Goal: Information Seeking & Learning: Learn about a topic

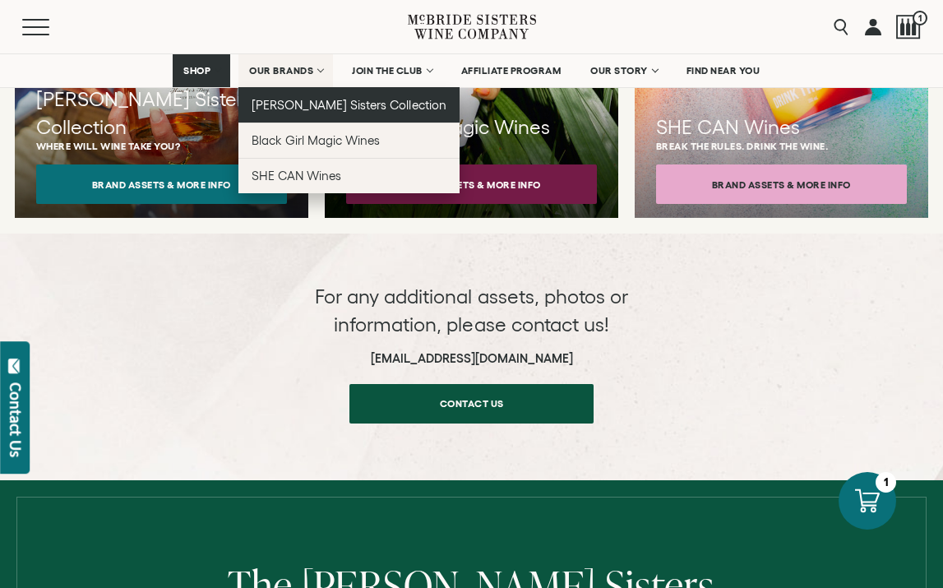
click at [316, 101] on span "[PERSON_NAME] Sisters Collection" at bounding box center [349, 105] width 195 height 14
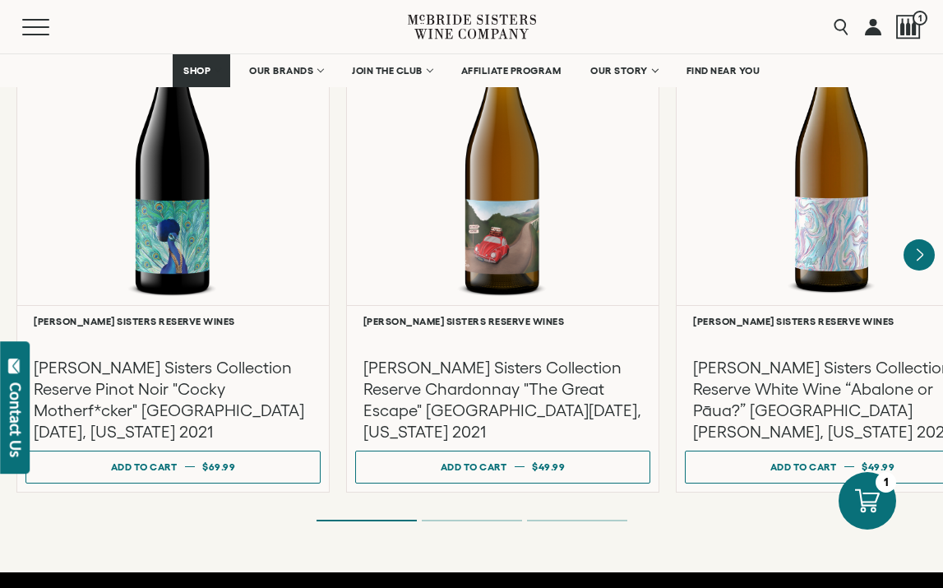
scroll to position [2896, 0]
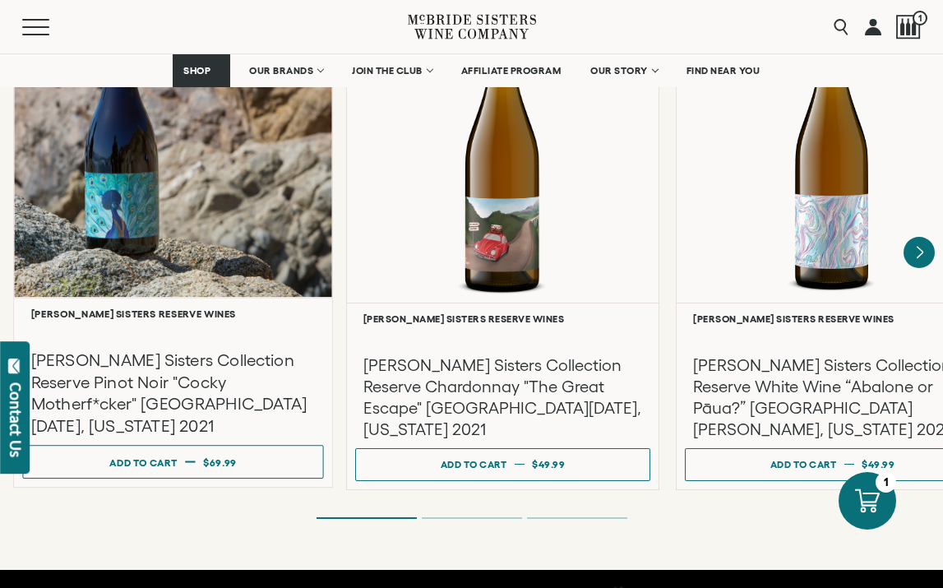
click at [198, 330] on div "[PERSON_NAME] Sisters Collection Reserve Pinot Noir "Cocky Motherf*cker" [GEOGR…" at bounding box center [172, 379] width 301 height 118
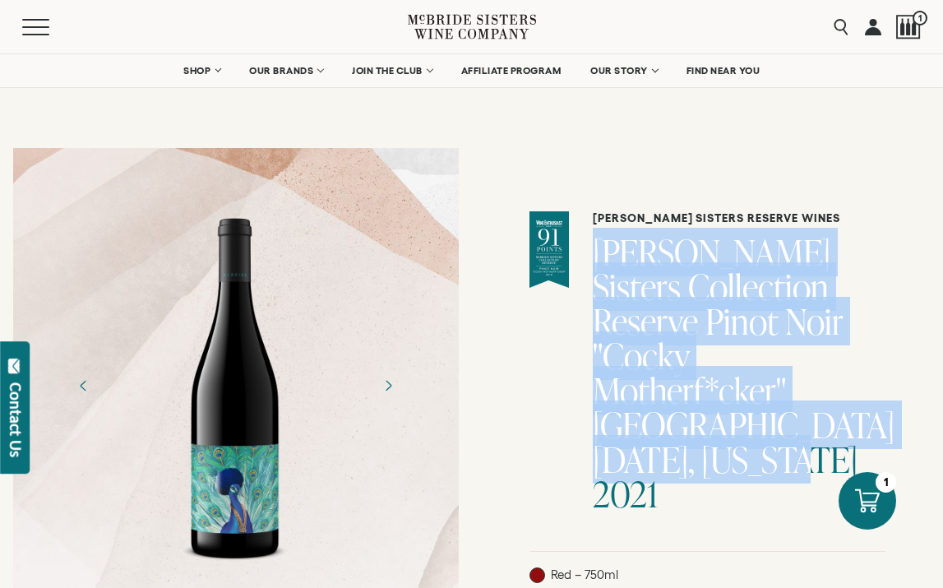
drag, startPoint x: 819, startPoint y: 457, endPoint x: 603, endPoint y: 263, distance: 290.5
click at [603, 263] on div "McBride Sisters Reserve Wines McBride Sisters Collection Reserve Pinot Noir "Co…" at bounding box center [707, 381] width 356 height 340
copy h1 "[PERSON_NAME] Sisters Collection Reserve Pinot Noir "Cocky Motherf*cker" [GEOGR…"
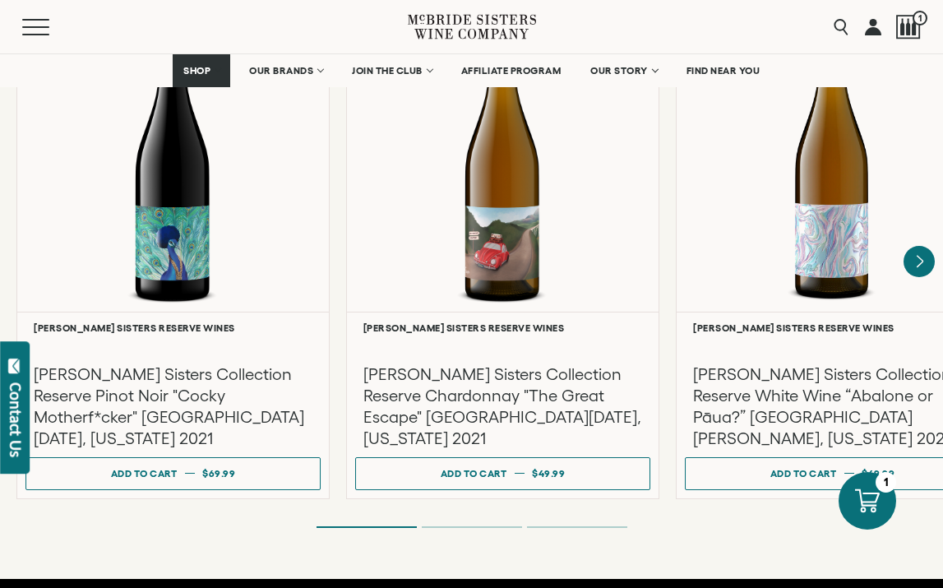
scroll to position [2885, 0]
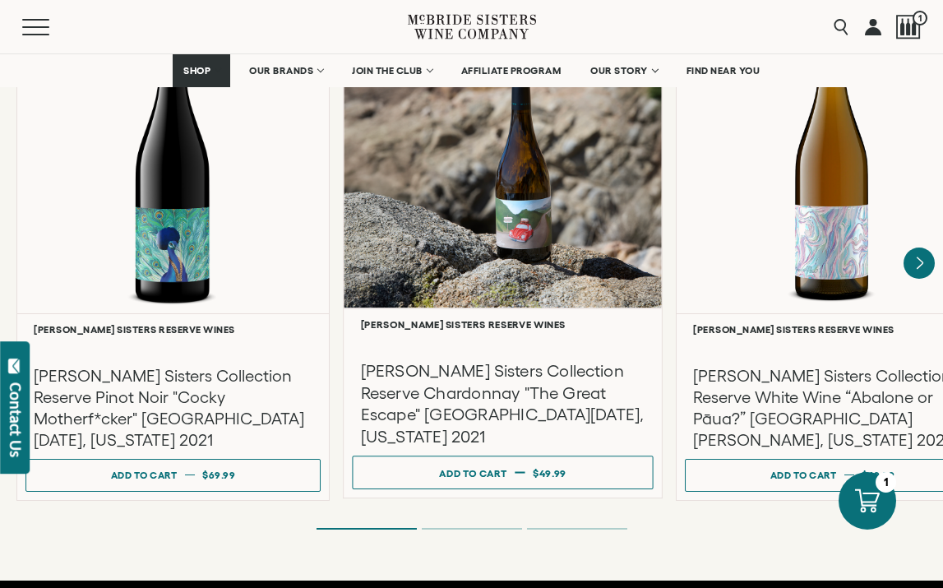
click at [470, 319] on h6 "[PERSON_NAME] Sisters Reserve Wines" at bounding box center [503, 324] width 284 height 11
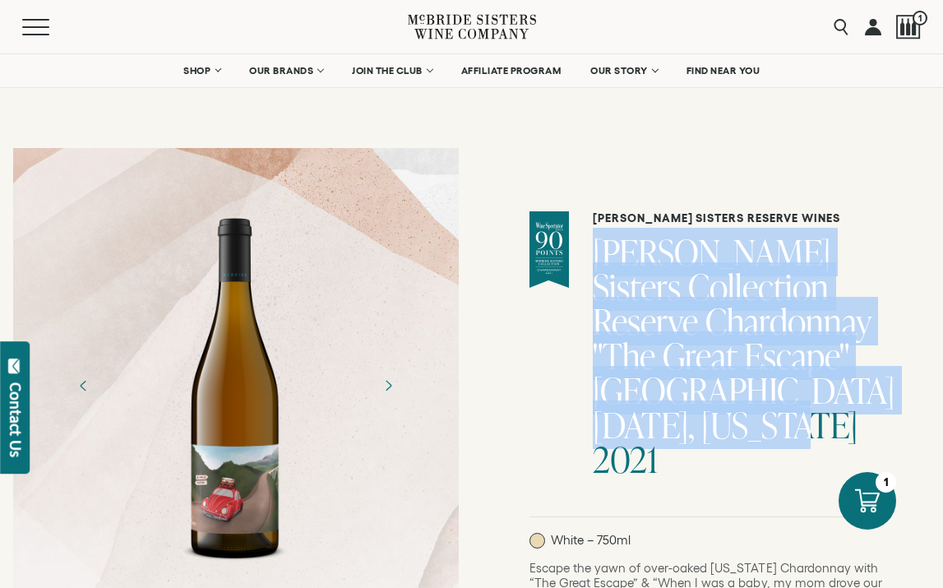
drag, startPoint x: 820, startPoint y: 423, endPoint x: 613, endPoint y: 265, distance: 259.8
click at [613, 265] on h1 "McBride Sisters Collection Reserve Chardonnay "The Great Escape" Santa Lucia Hi…" at bounding box center [739, 356] width 293 height 242
copy h1 "McBride Sisters Collection Reserve Chardonnay "The Great Escape" Santa Lucia Hi…"
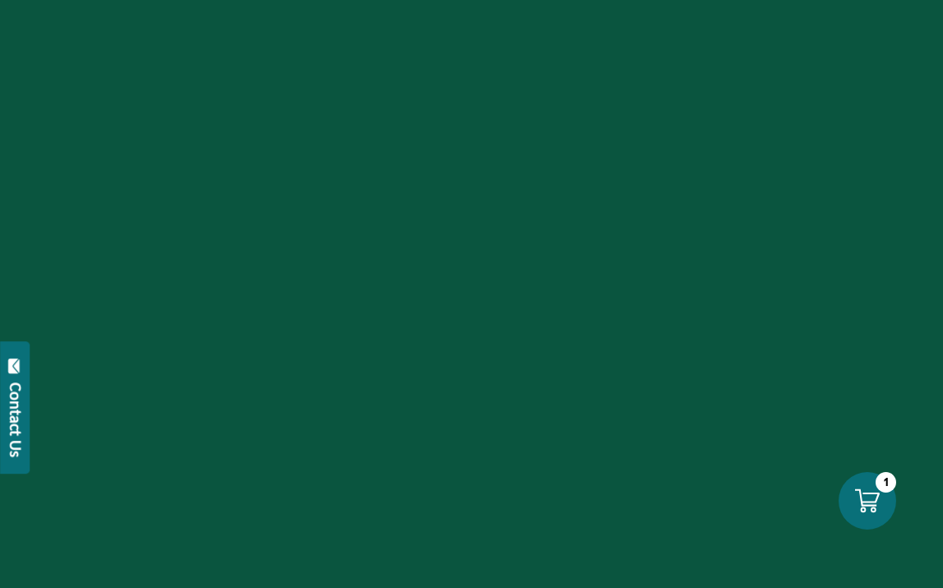
scroll to position [2885, 0]
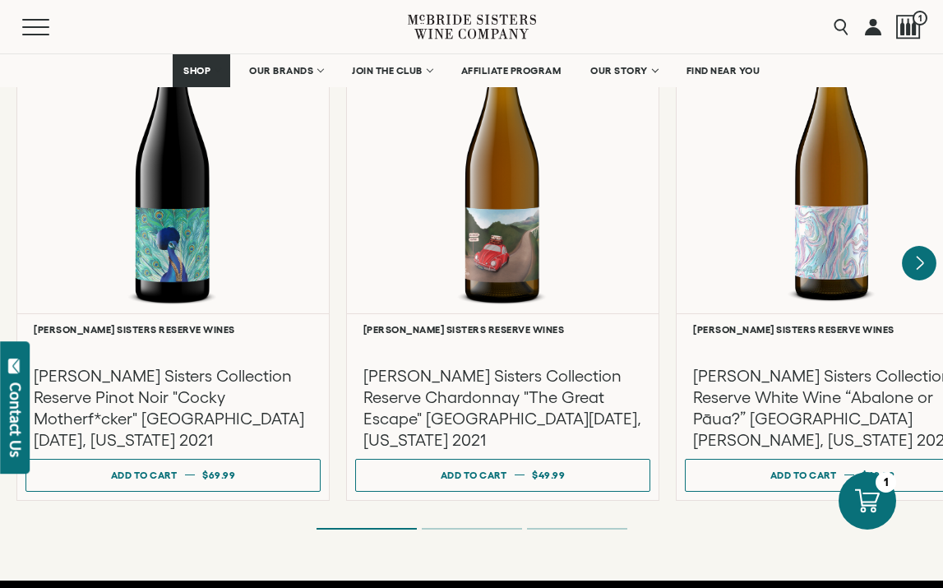
click at [918, 256] on icon "Next" at bounding box center [919, 262] width 7 height 13
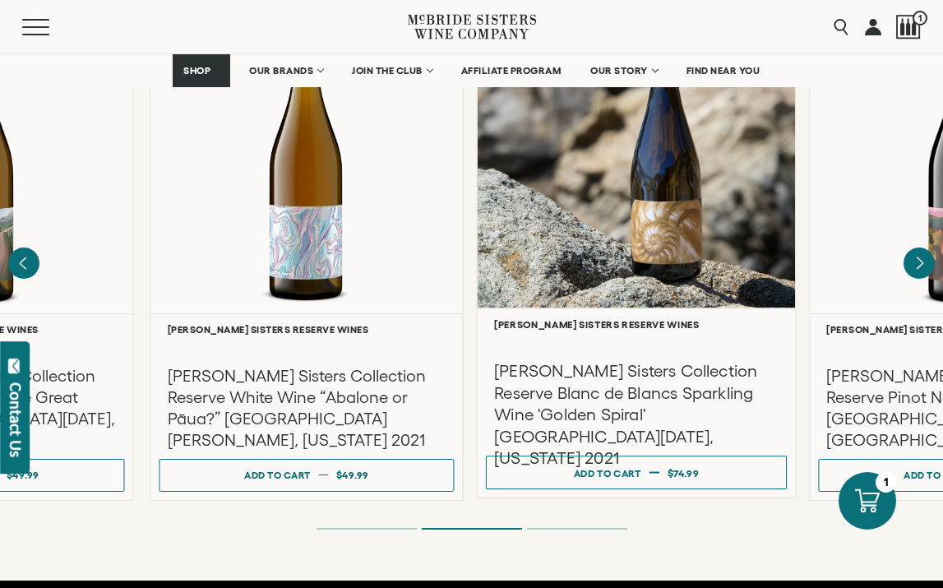
click at [658, 250] on div at bounding box center [637, 150] width 318 height 316
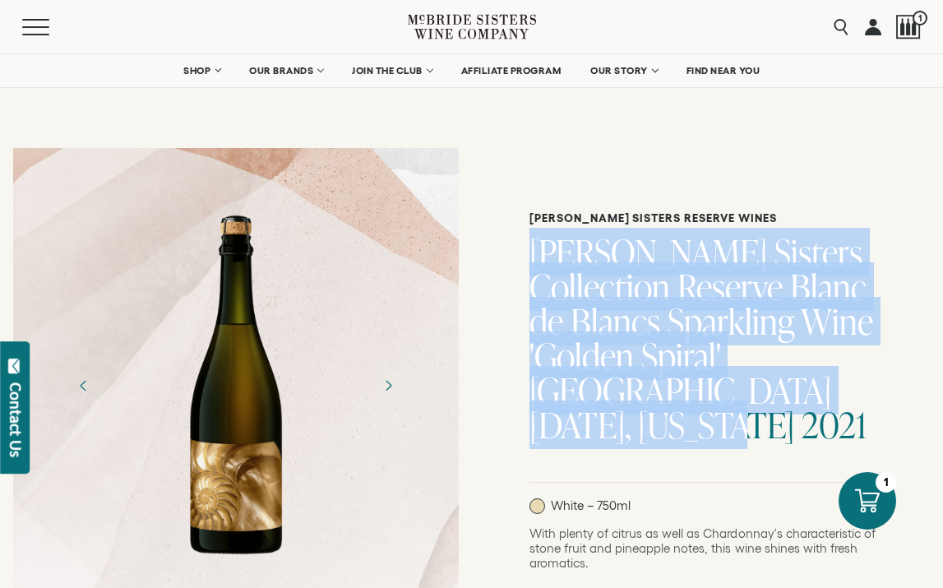
drag, startPoint x: 880, startPoint y: 388, endPoint x: 532, endPoint y: 260, distance: 370.6
click at [532, 260] on h1 "McBride Sisters Collection Reserve Blanc de Blancs Sparkling Wine 'Golden Spira…" at bounding box center [707, 338] width 356 height 207
copy h1 "McBride Sisters Collection Reserve Blanc de Blancs Sparkling Wine 'Golden Spira…"
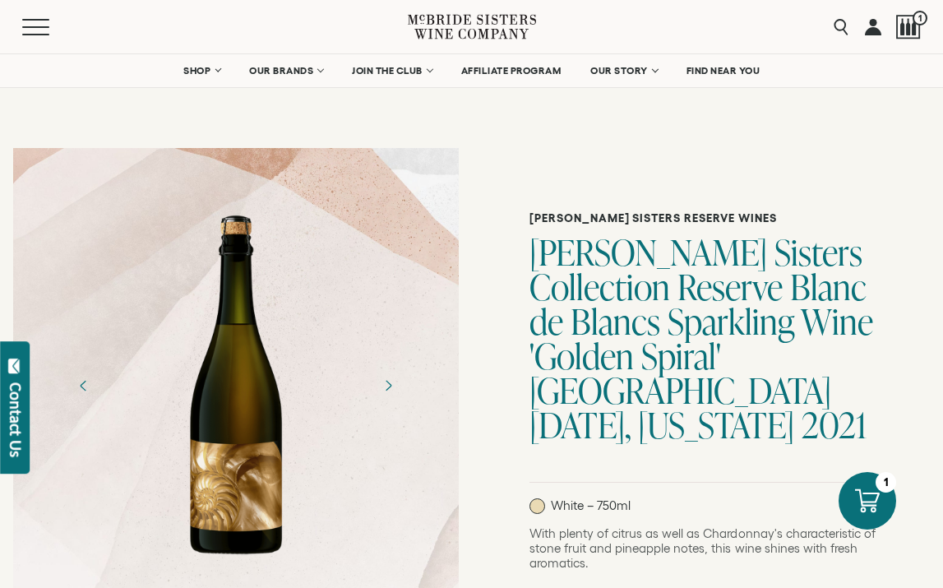
click at [302, 25] on div "Menu" at bounding box center [215, 26] width 386 height 53
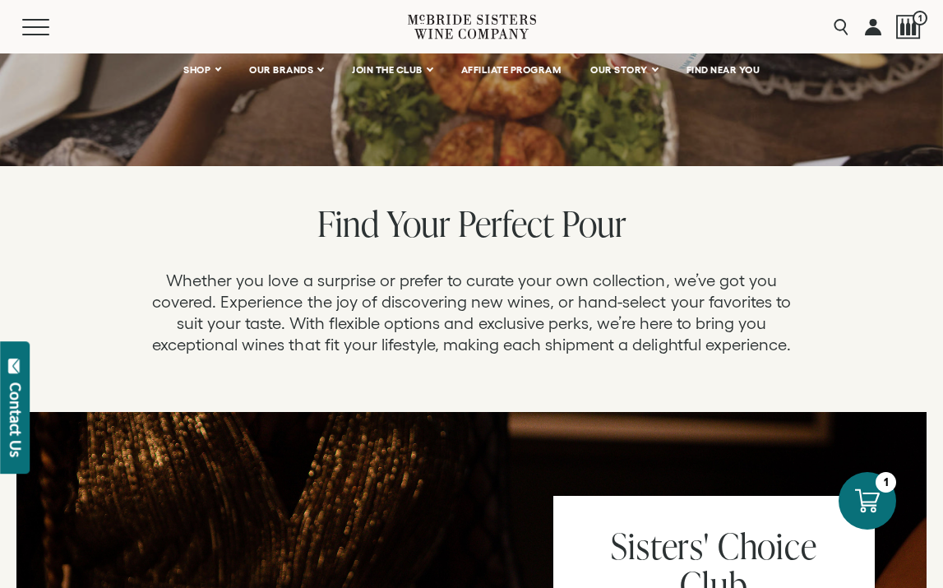
scroll to position [551, 0]
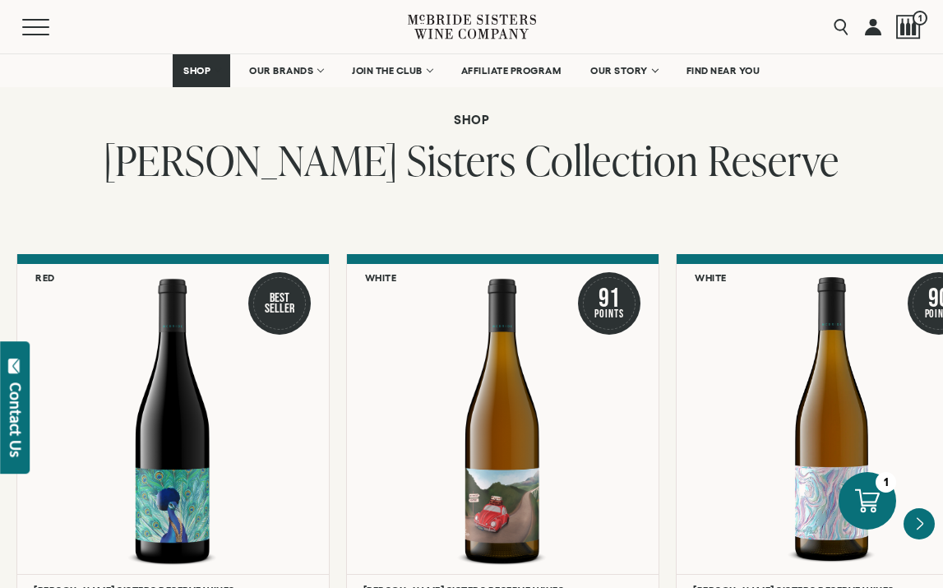
scroll to position [2695, 0]
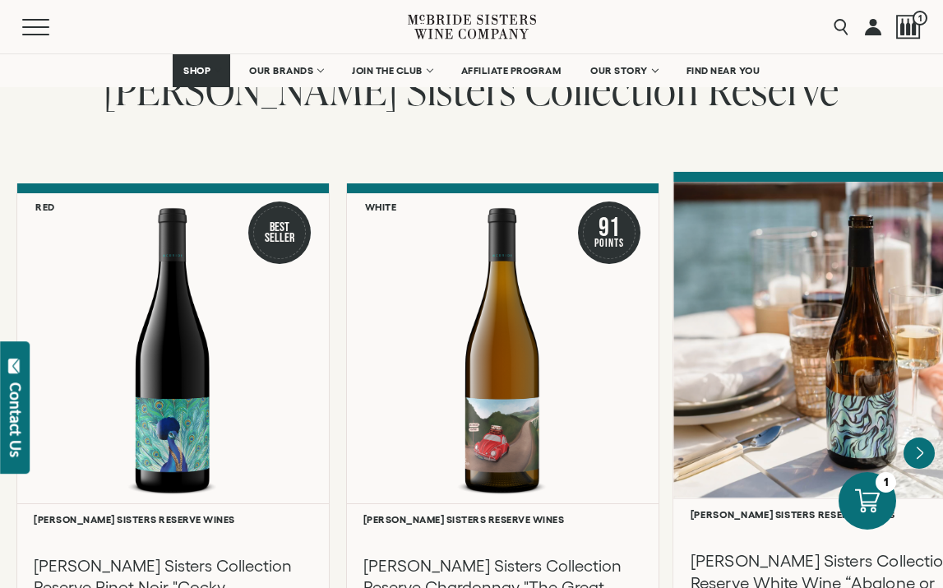
click at [905, 375] on div at bounding box center [832, 340] width 318 height 316
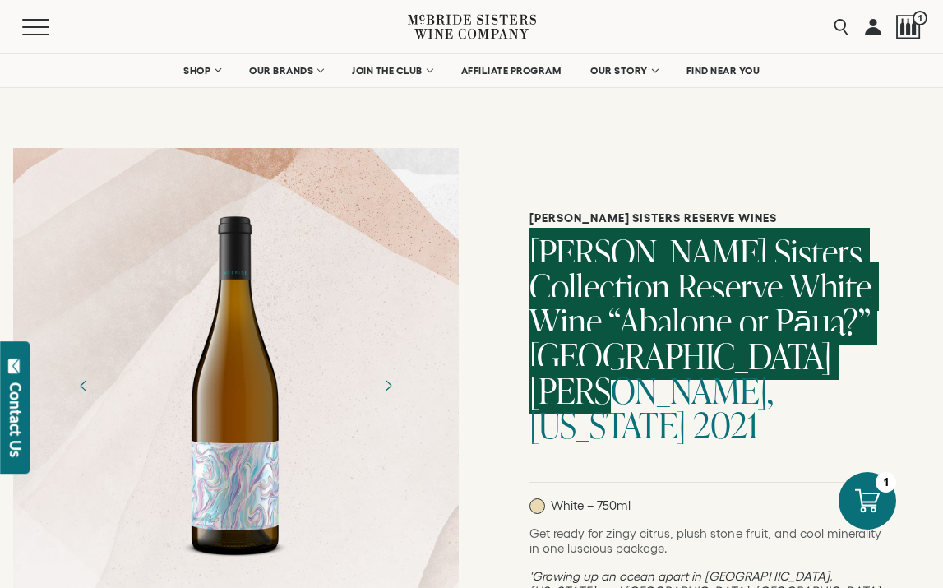
drag, startPoint x: 695, startPoint y: 321, endPoint x: 508, endPoint y: 252, distance: 200.0
copy h1 "[PERSON_NAME] Sisters Collection Reserve White Wine “Abalone or Pāua?” [GEOGRAP…"
click at [765, 364] on h1 "[PERSON_NAME] Sisters Collection Reserve White Wine “Abalone or Pāua?” [GEOGRAP…" at bounding box center [707, 338] width 356 height 207
drag, startPoint x: 833, startPoint y: 360, endPoint x: 526, endPoint y: 254, distance: 325.2
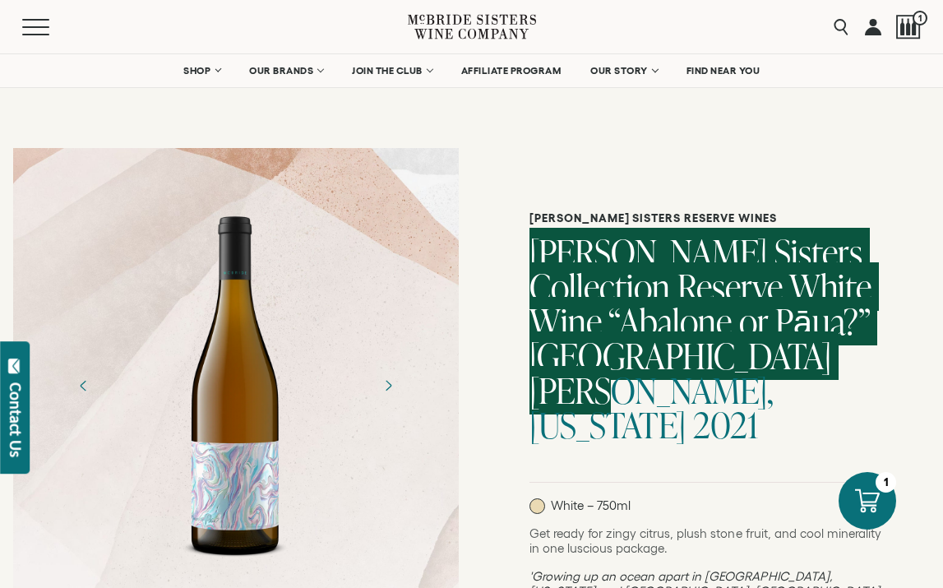
copy h1 "[PERSON_NAME] Sisters Collection Reserve White Wine “Abalone or Pāua?” [GEOGRAP…"
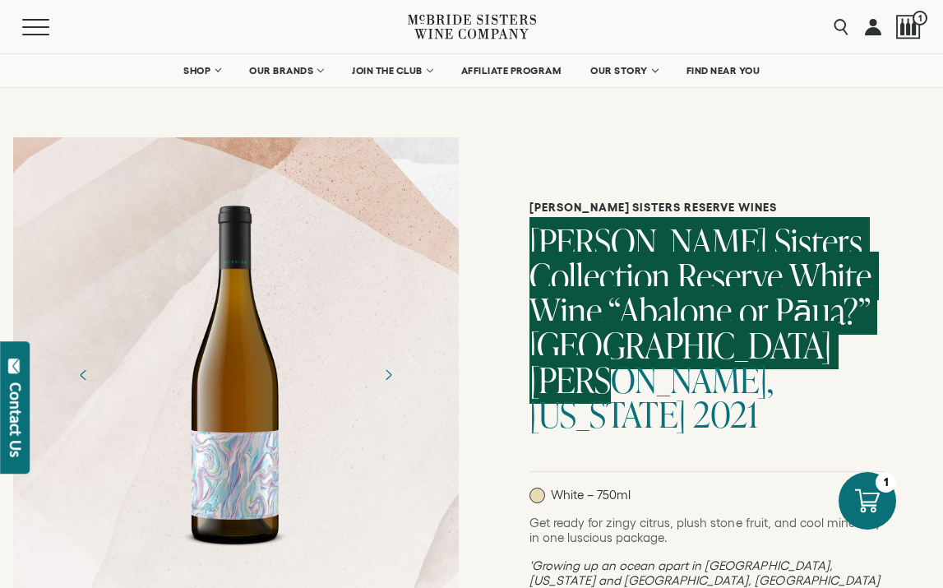
scroll to position [9, 0]
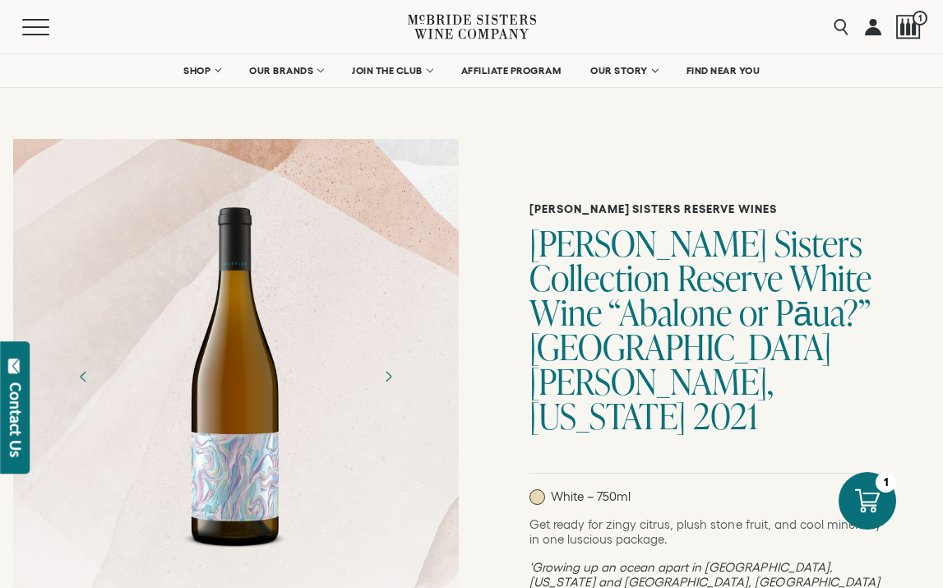
drag, startPoint x: 164, startPoint y: 44, endPoint x: 189, endPoint y: 23, distance: 33.3
click at [164, 44] on div "Menu" at bounding box center [215, 26] width 386 height 53
